Goal: Information Seeking & Learning: Stay updated

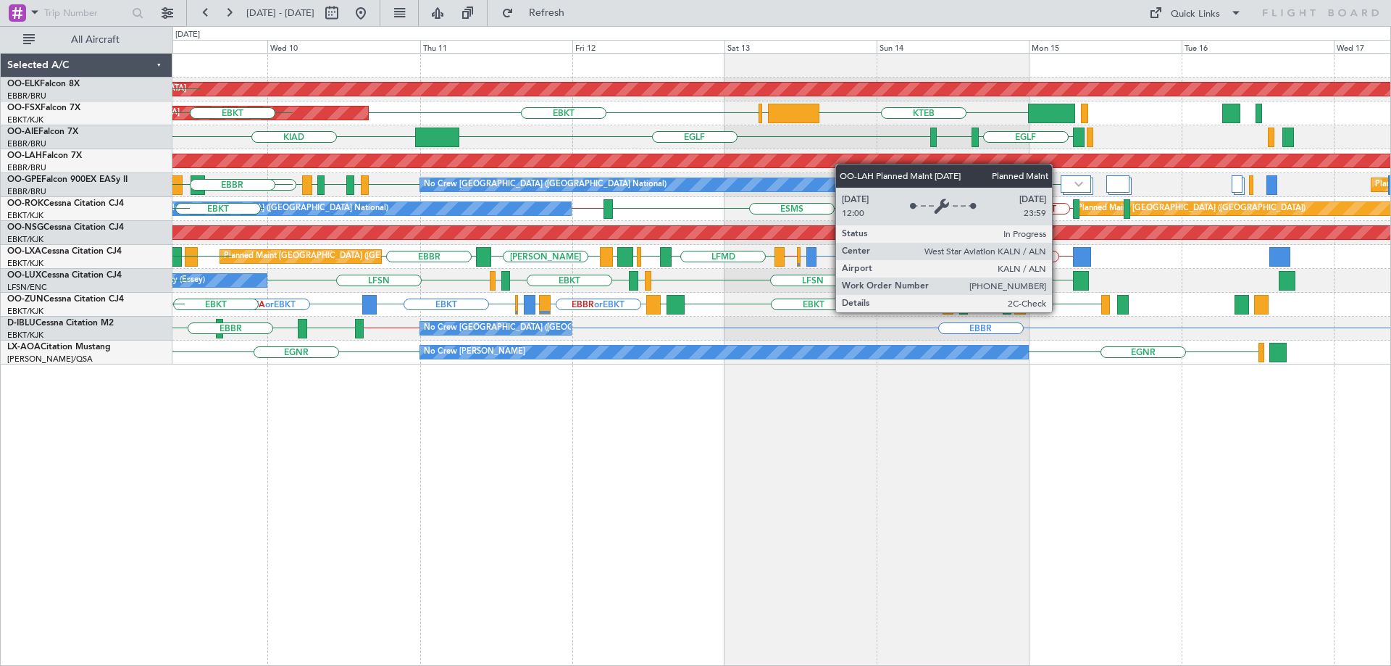
click at [813, 160] on div "Planned Maint Kortrijk-[GEOGRAPHIC_DATA] [GEOGRAPHIC_DATA] EBKT LFMN Planned Ma…" at bounding box center [780, 209] width 1217 height 311
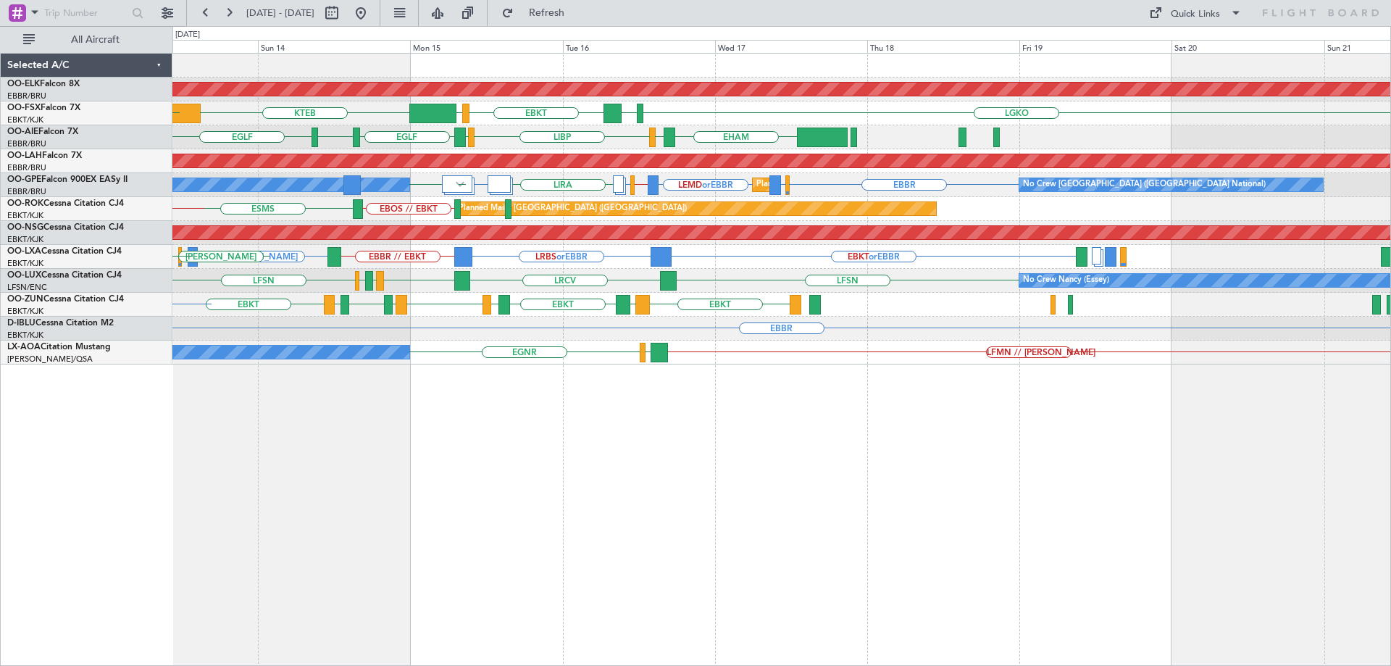
click at [642, 199] on div "Planned Maint Kortrijk-[GEOGRAPHIC_DATA] [GEOGRAPHIC_DATA] KTEB LGKO LGAV EBKT …" at bounding box center [780, 209] width 1217 height 311
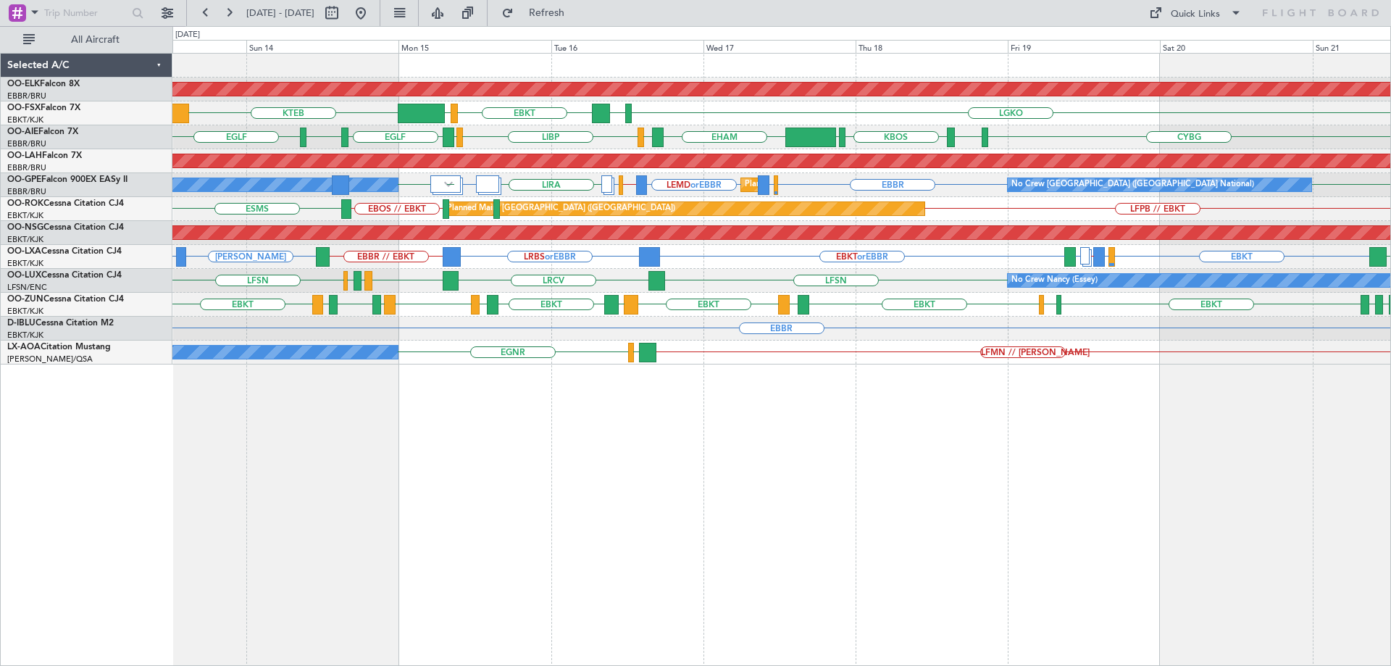
click at [490, 167] on div "Planned Maint [PERSON_NAME]-[GEOGRAPHIC_DATA][PERSON_NAME] ([GEOGRAPHIC_DATA][P…" at bounding box center [780, 161] width 1217 height 24
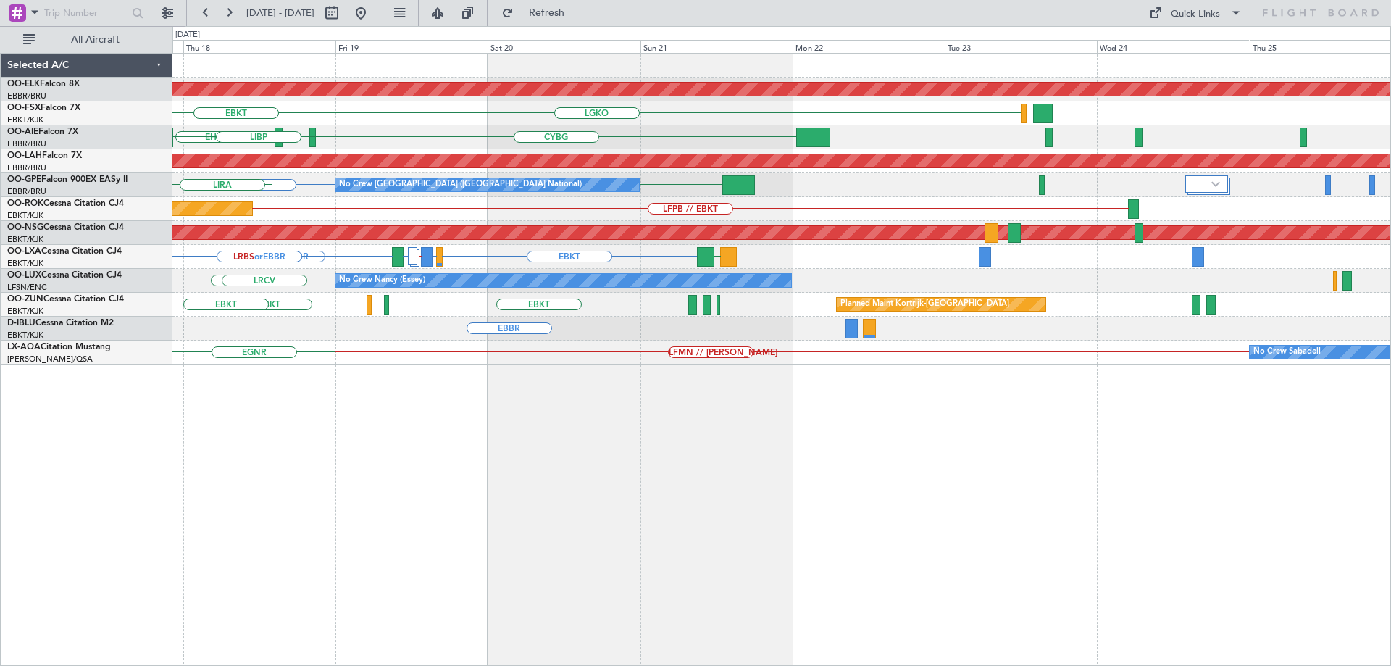
click at [631, 185] on div "Planned Maint Kortrijk-[GEOGRAPHIC_DATA] LGKO LGAV EBKT CYBG CYUL KBOS LIRS [GE…" at bounding box center [780, 209] width 1217 height 311
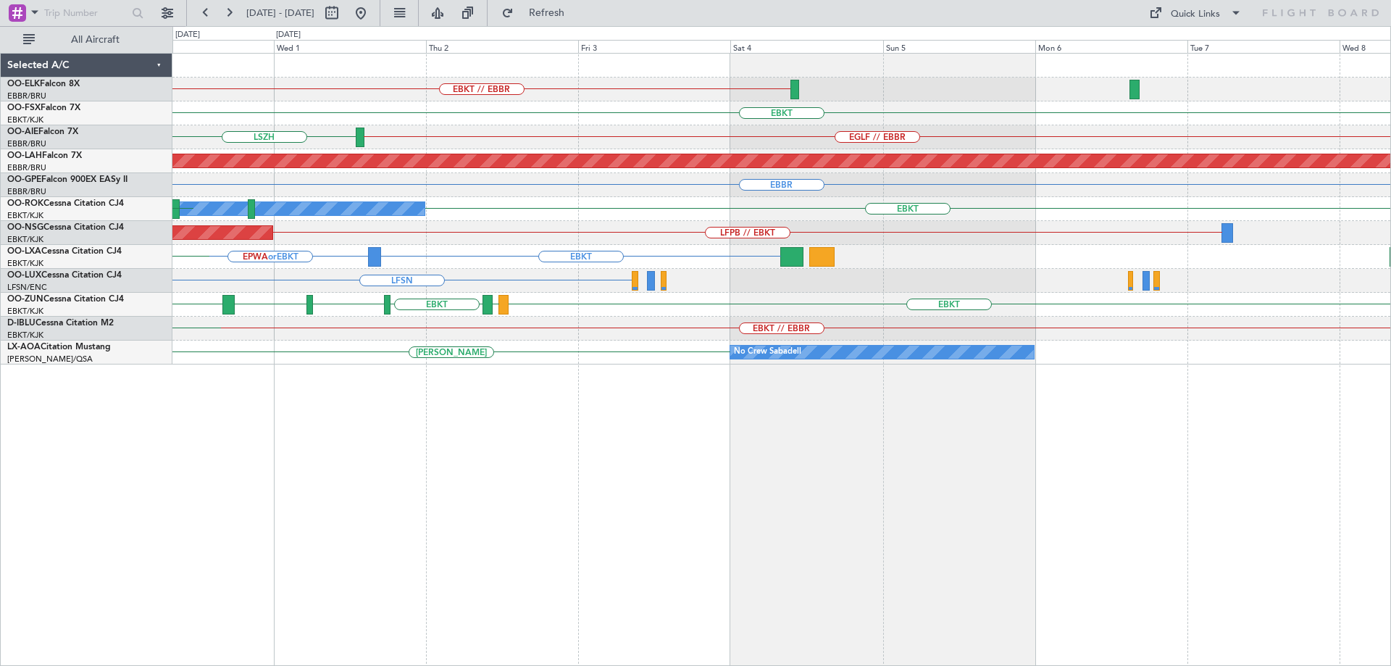
click at [319, 178] on div "EBKT // EBBR EBKT [GEOGRAPHIC_DATA] EGLF // [GEOGRAPHIC_DATA] [GEOGRAPHIC_DATA]…" at bounding box center [780, 209] width 1217 height 311
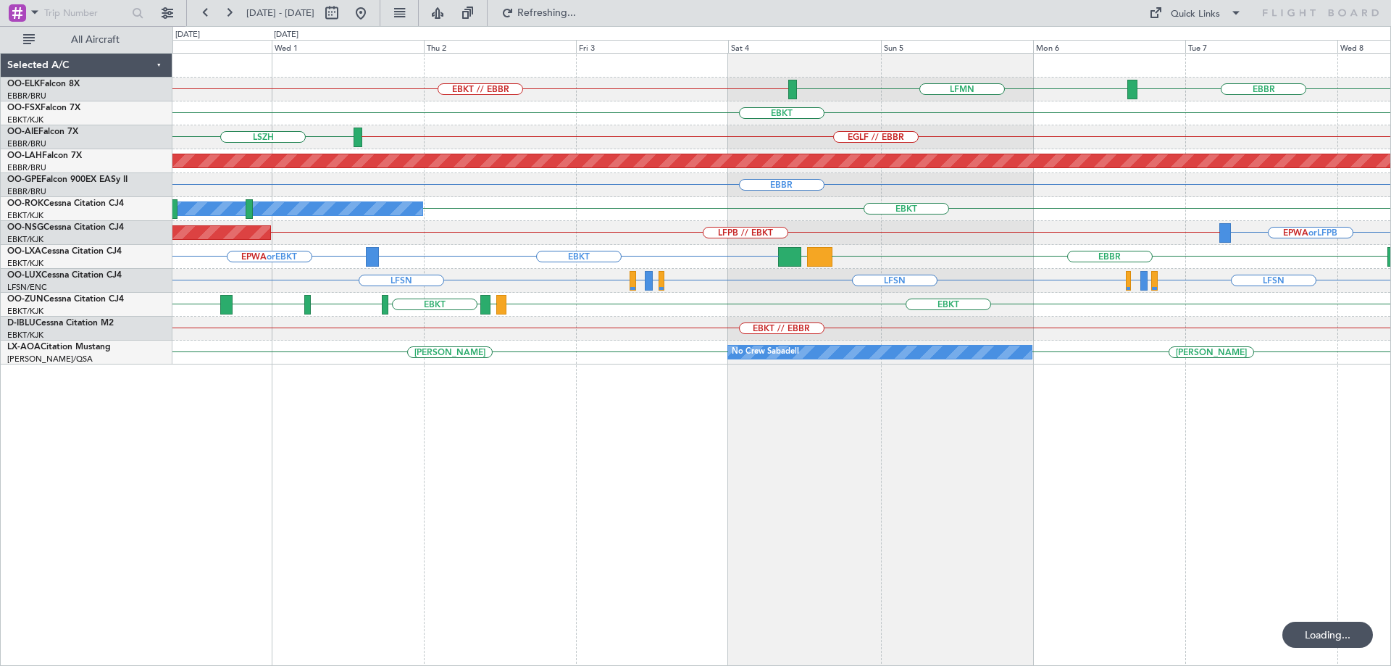
click at [1091, 204] on div "EBKT // EBBR LFMN [GEOGRAPHIC_DATA] EBKT [GEOGRAPHIC_DATA] EGLF // [GEOGRAPHIC_…" at bounding box center [780, 209] width 1217 height 311
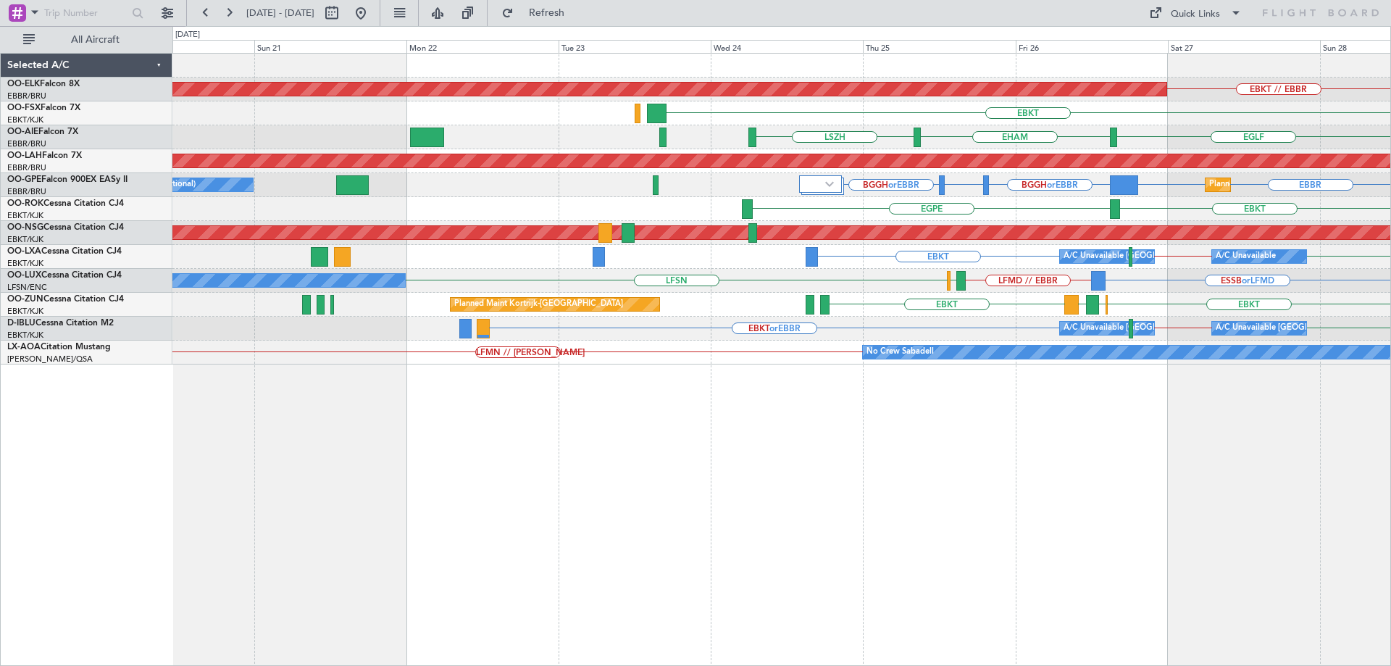
click at [1014, 253] on div "Planned Maint Kortrijk-[GEOGRAPHIC_DATA] EBKT // EBBR EBKT [GEOGRAPHIC_DATA] [G…" at bounding box center [780, 209] width 1217 height 311
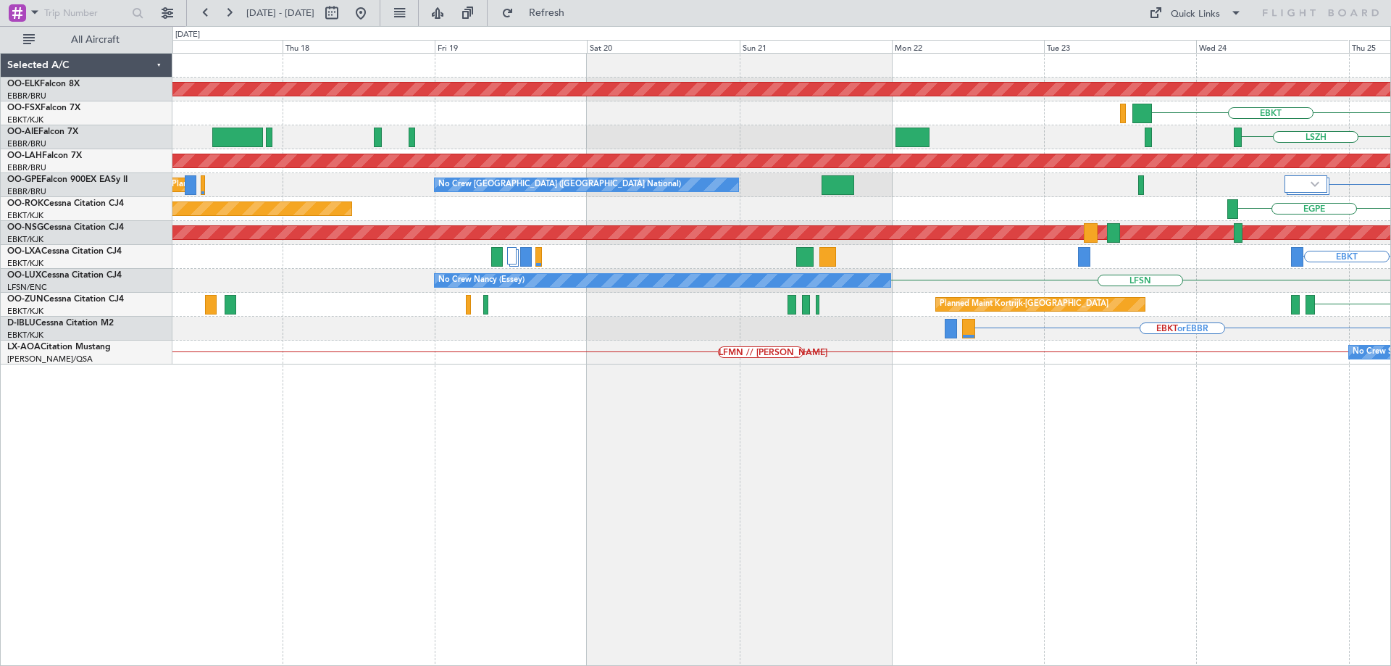
click at [881, 221] on div "Planned Maint Kortrijk-[GEOGRAPHIC_DATA] EBKT // EBBR EBKT [GEOGRAPHIC_DATA] [G…" at bounding box center [780, 209] width 1217 height 311
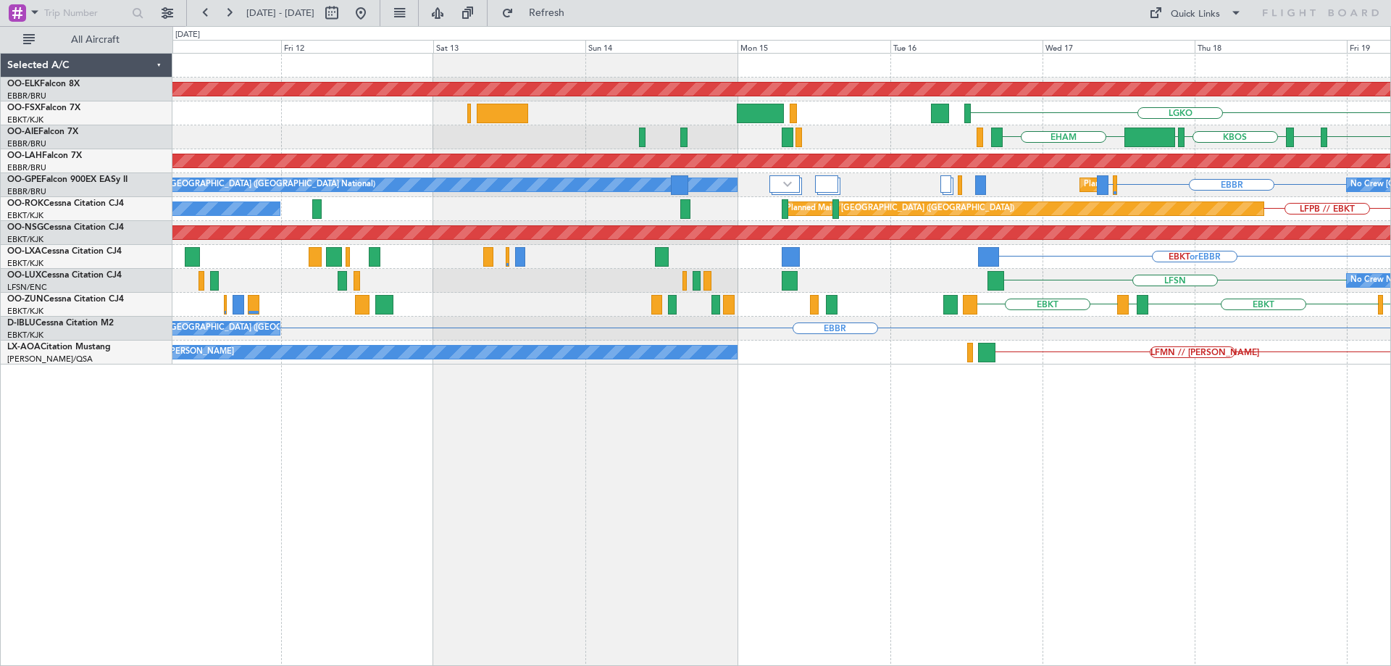
click at [1280, 314] on div "Planned Maint Kortrijk-[GEOGRAPHIC_DATA] LGKO Planned Maint [GEOGRAPHIC_DATA]-[…" at bounding box center [780, 209] width 1217 height 311
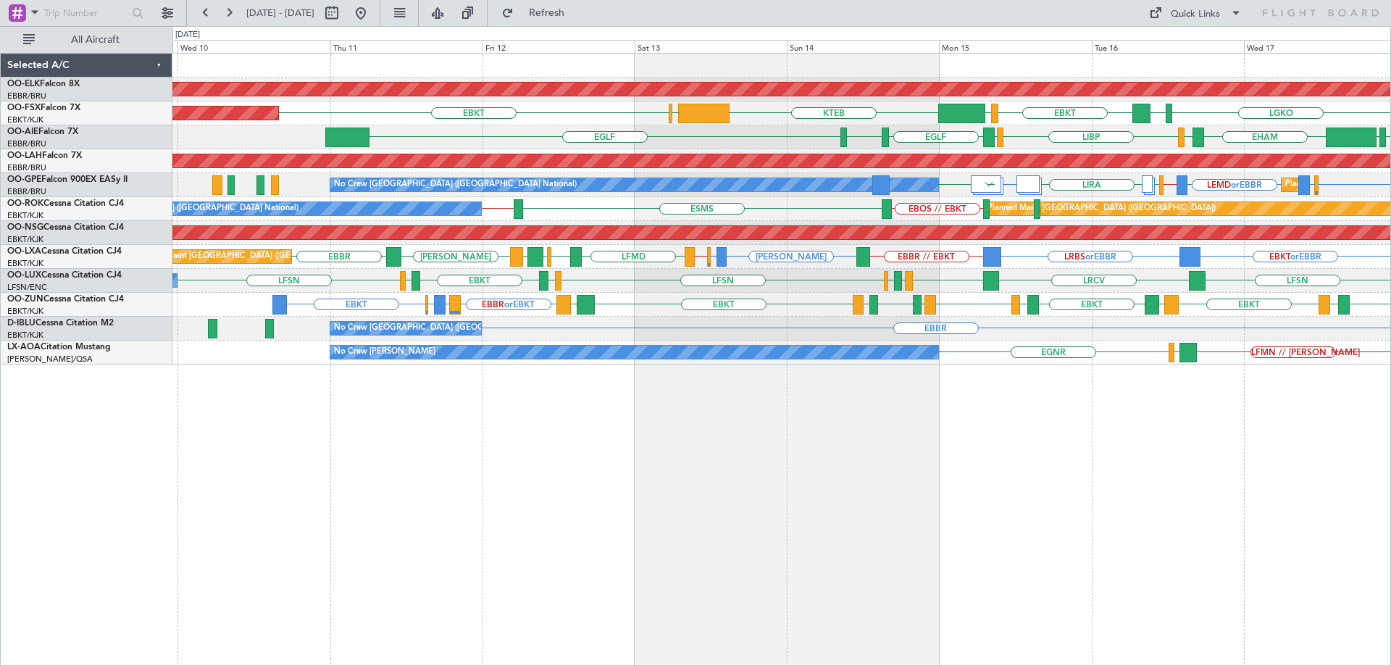
click at [618, 221] on div "Planned Maint Kortrijk-[GEOGRAPHIC_DATA] [GEOGRAPHIC_DATA] LGKO LGAV EBKT KTEB …" at bounding box center [780, 209] width 1217 height 311
